Goal: Information Seeking & Learning: Learn about a topic

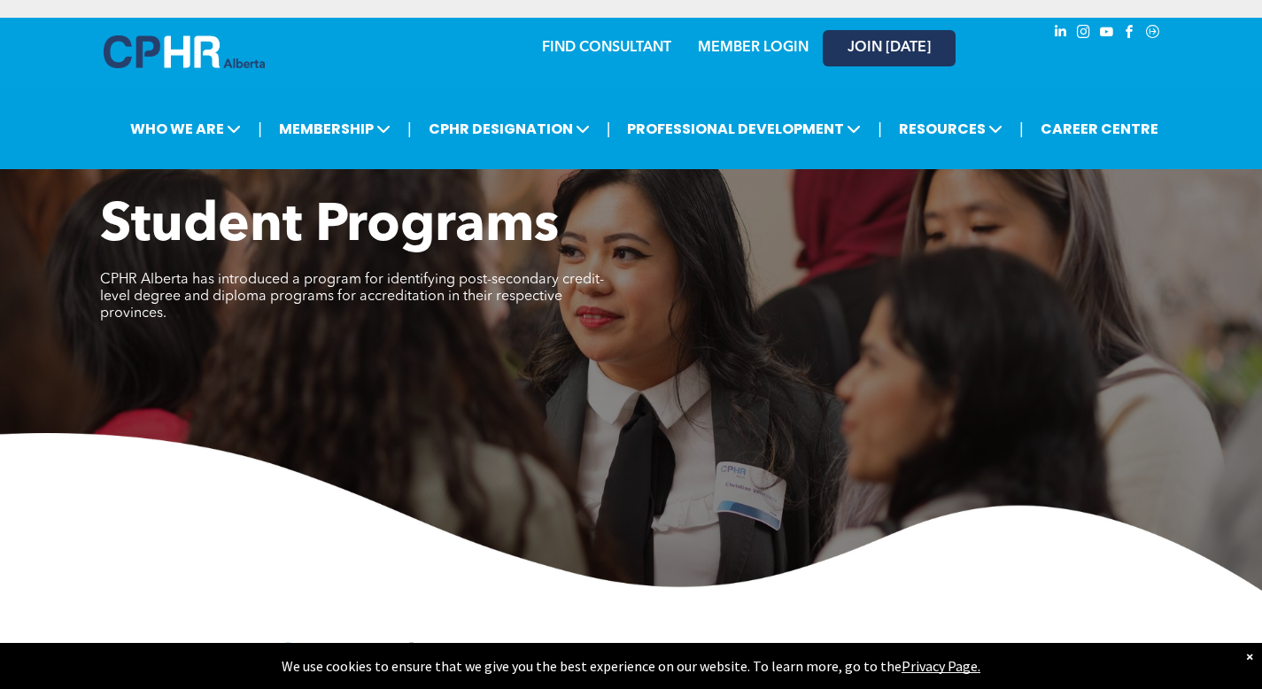
click at [868, 40] on span "JOIN [DATE]" at bounding box center [888, 48] width 83 height 17
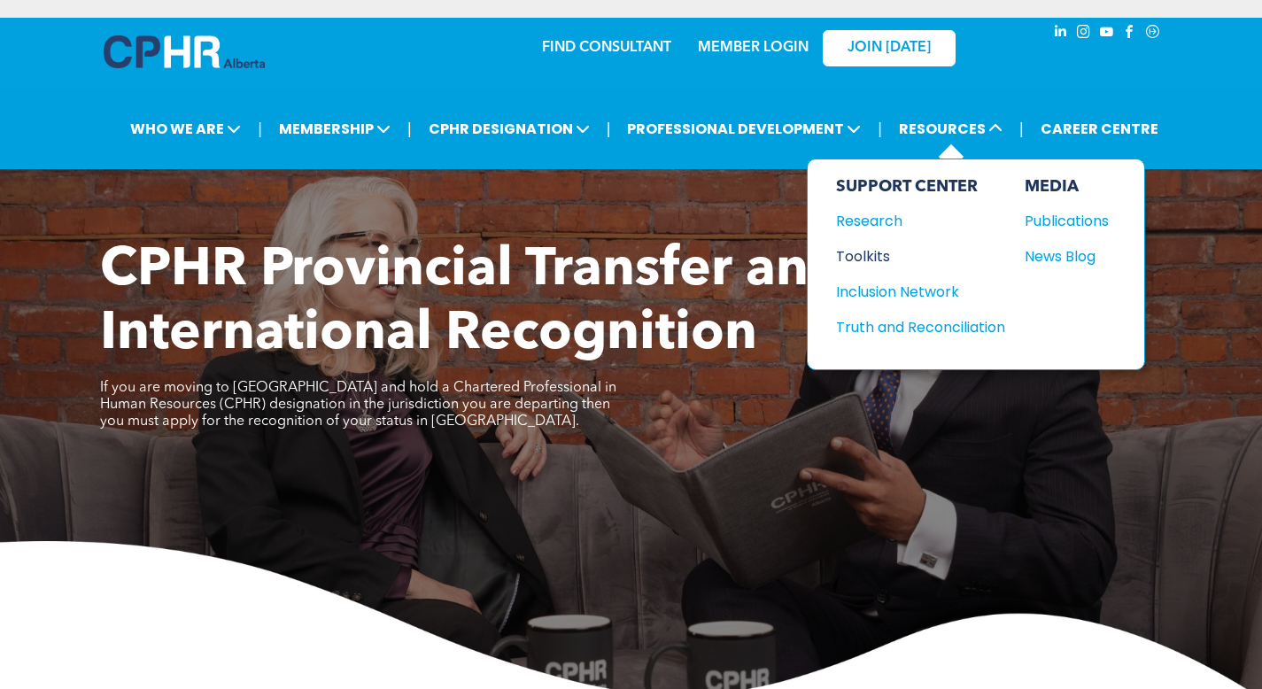
click at [881, 245] on div "Toolkits" at bounding box center [912, 256] width 152 height 22
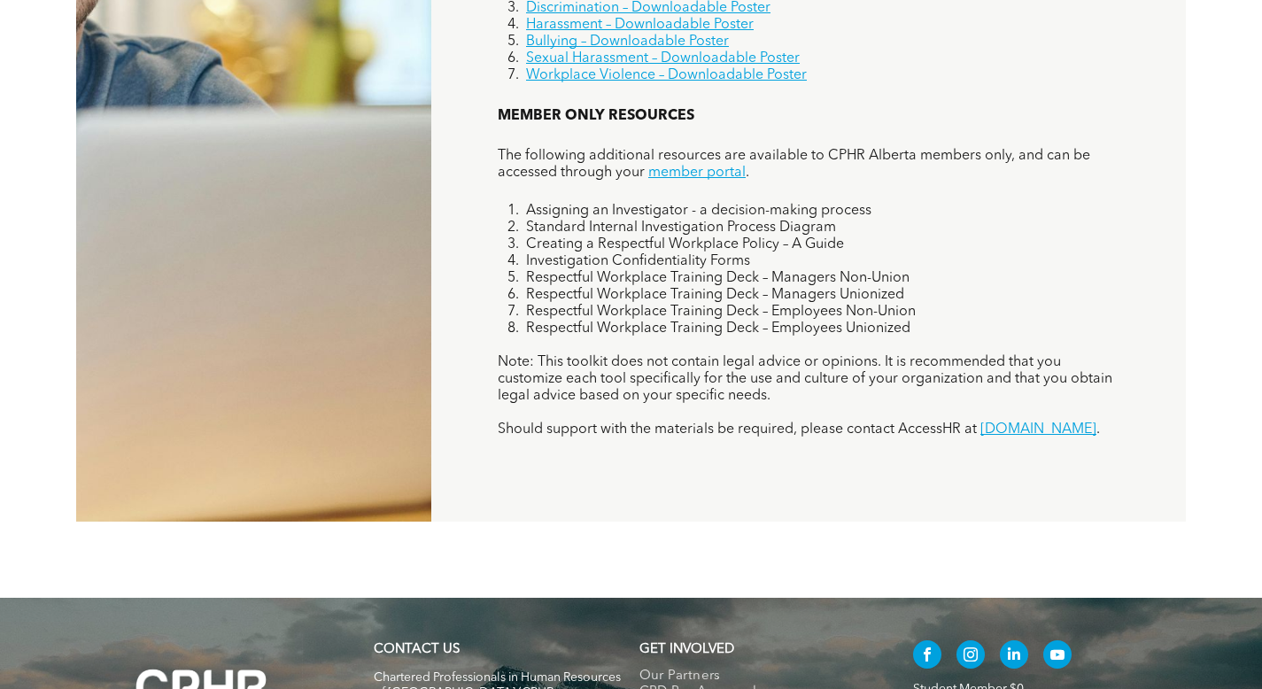
scroll to position [1417, 0]
